Goal: Task Accomplishment & Management: Manage account settings

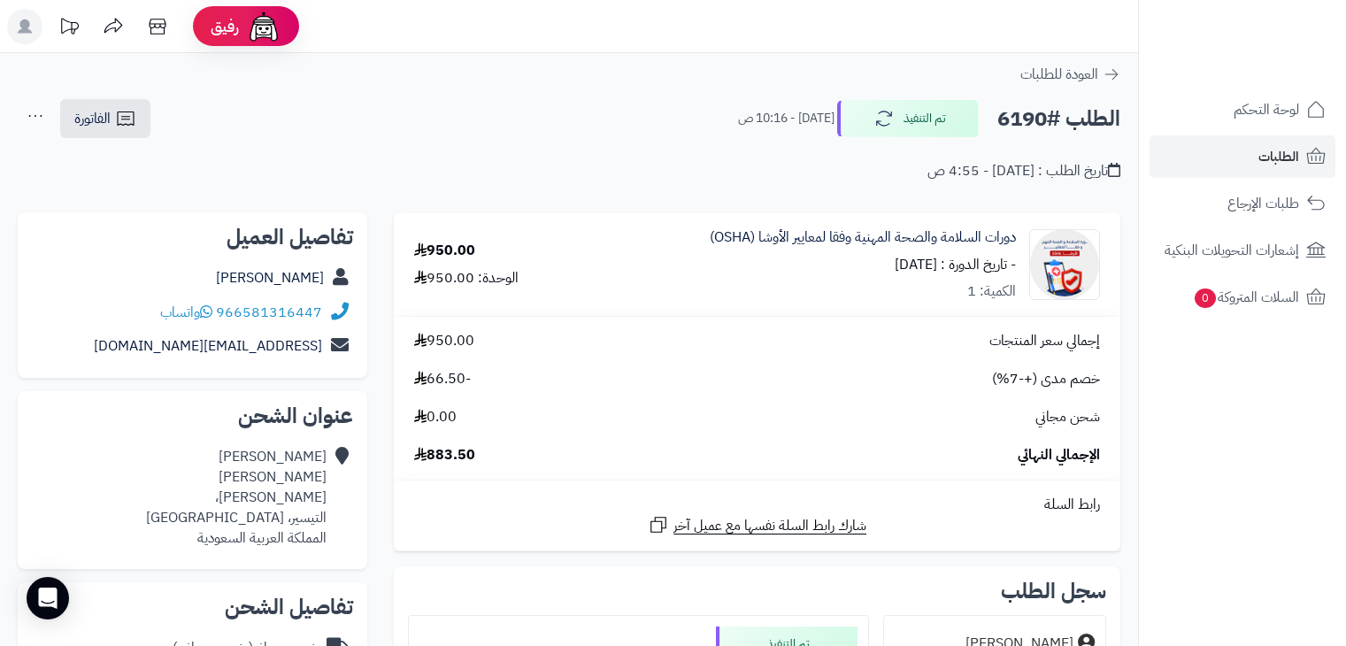
scroll to position [265, 0]
click at [1271, 159] on span "الطلبات" at bounding box center [1278, 156] width 41 height 25
